Goal: Check status: Check status

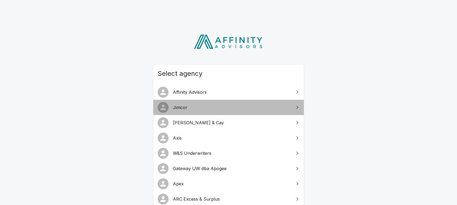
click at [191, 107] on span "Jimcor" at bounding box center [232, 107] width 118 height 7
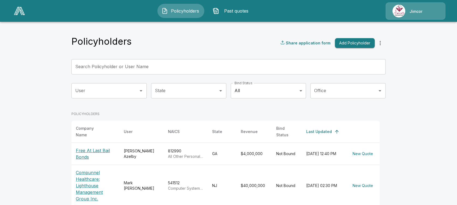
click at [239, 13] on span "Past quotes" at bounding box center [236, 11] width 30 height 7
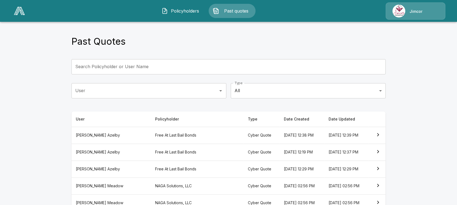
click at [102, 136] on th "[PERSON_NAME]" at bounding box center [110, 135] width 79 height 17
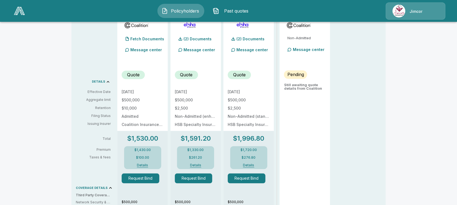
scroll to position [182, 0]
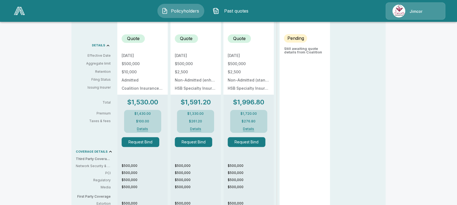
click at [145, 126] on div "$1,430.00 $100.00 Details" at bounding box center [142, 121] width 37 height 23
click at [144, 128] on button "Details" at bounding box center [143, 128] width 22 height 3
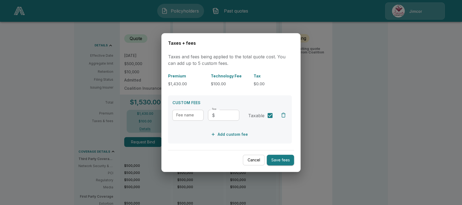
click at [375, 105] on div at bounding box center [231, 102] width 462 height 205
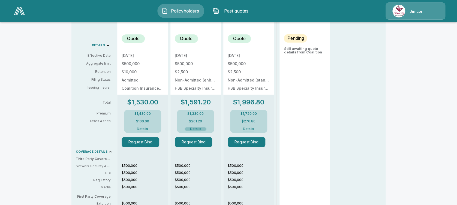
click at [199, 127] on button "Details" at bounding box center [196, 128] width 22 height 3
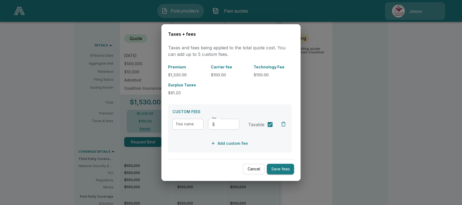
click at [352, 126] on div at bounding box center [231, 102] width 462 height 205
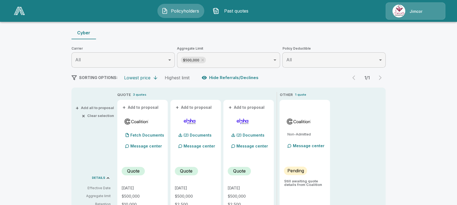
scroll to position [0, 0]
